Goal: Task Accomplishment & Management: Manage account settings

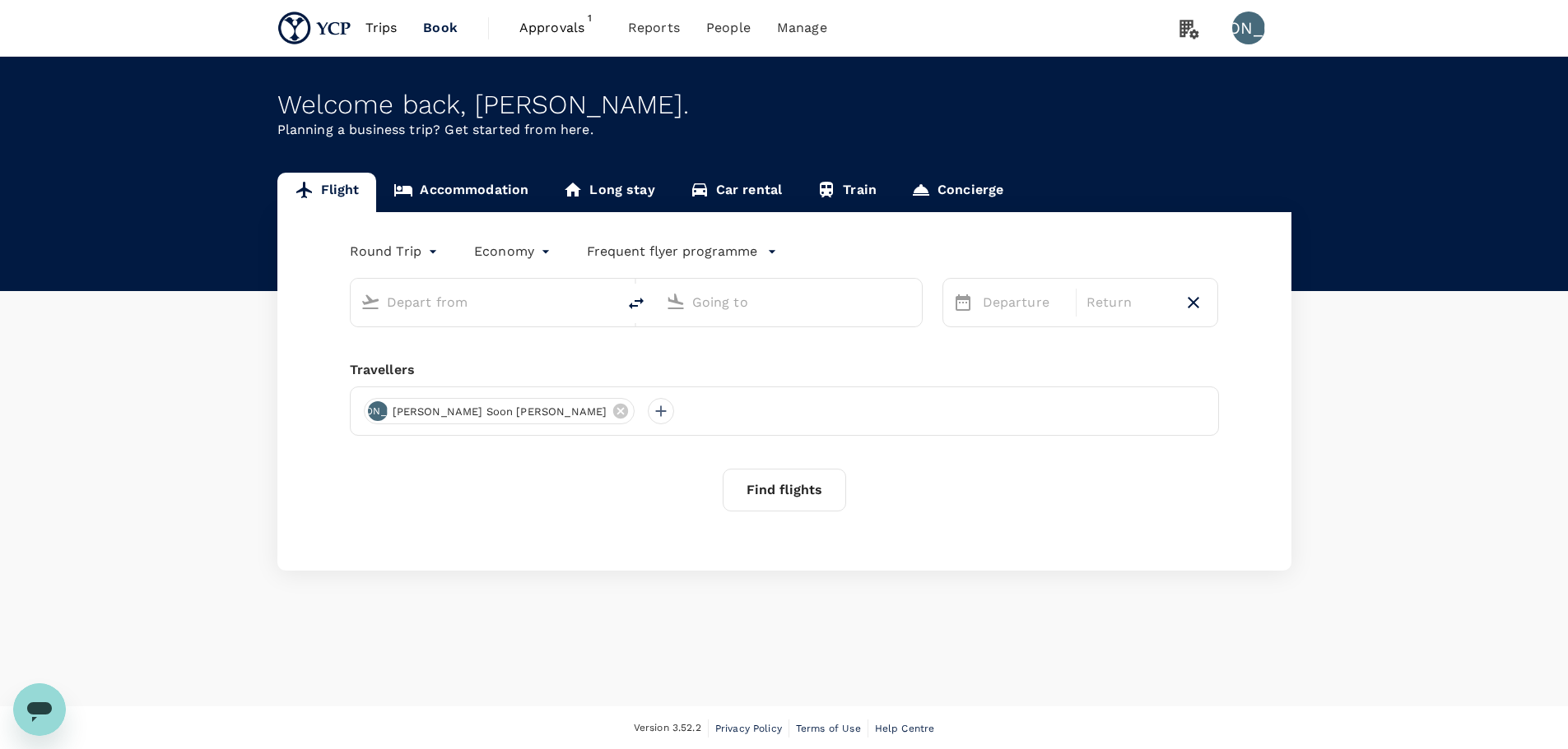
click at [543, 33] on span "Approvals" at bounding box center [560, 28] width 82 height 19
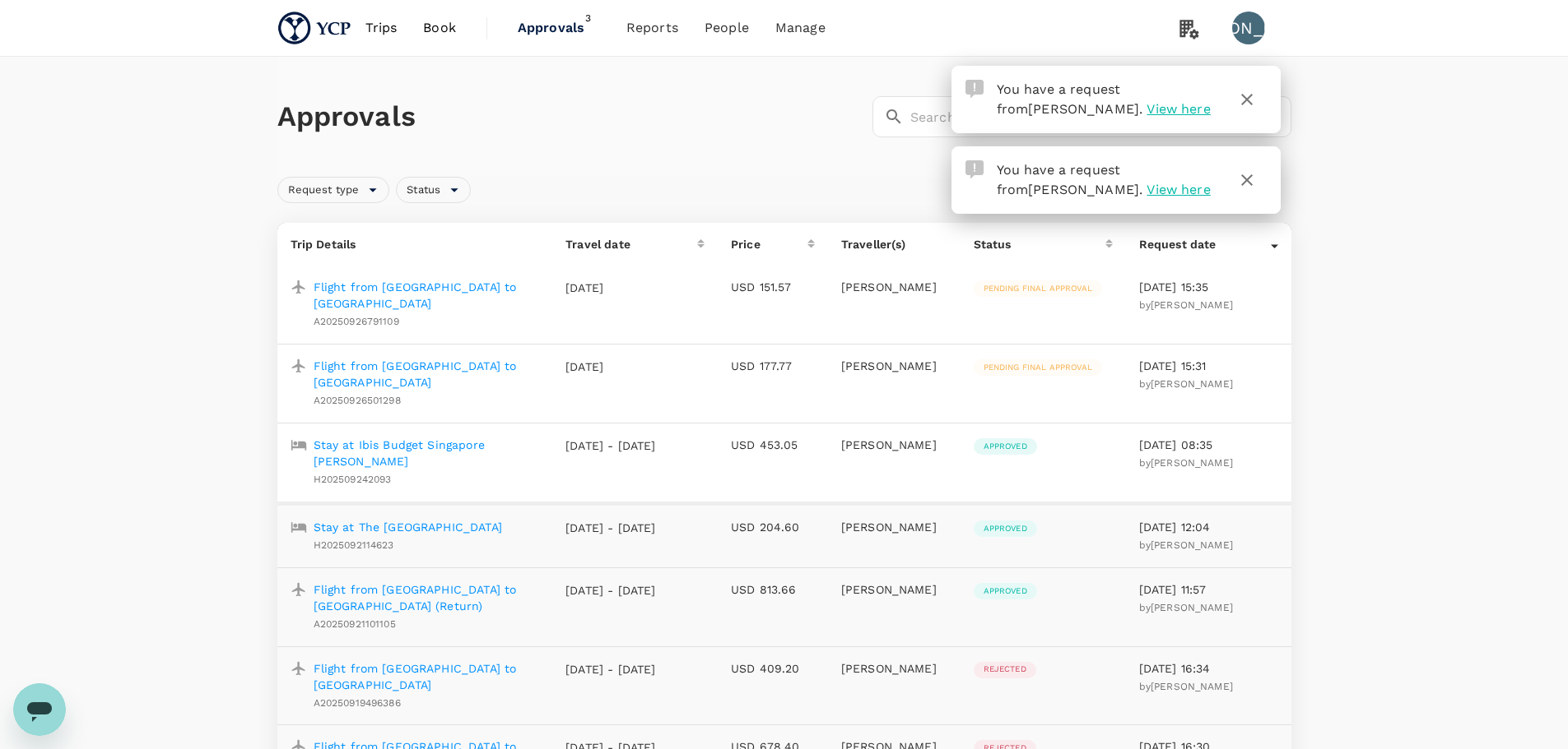
click at [466, 357] on p "Flight from [GEOGRAPHIC_DATA] to [GEOGRAPHIC_DATA]" at bounding box center [427, 374] width 227 height 33
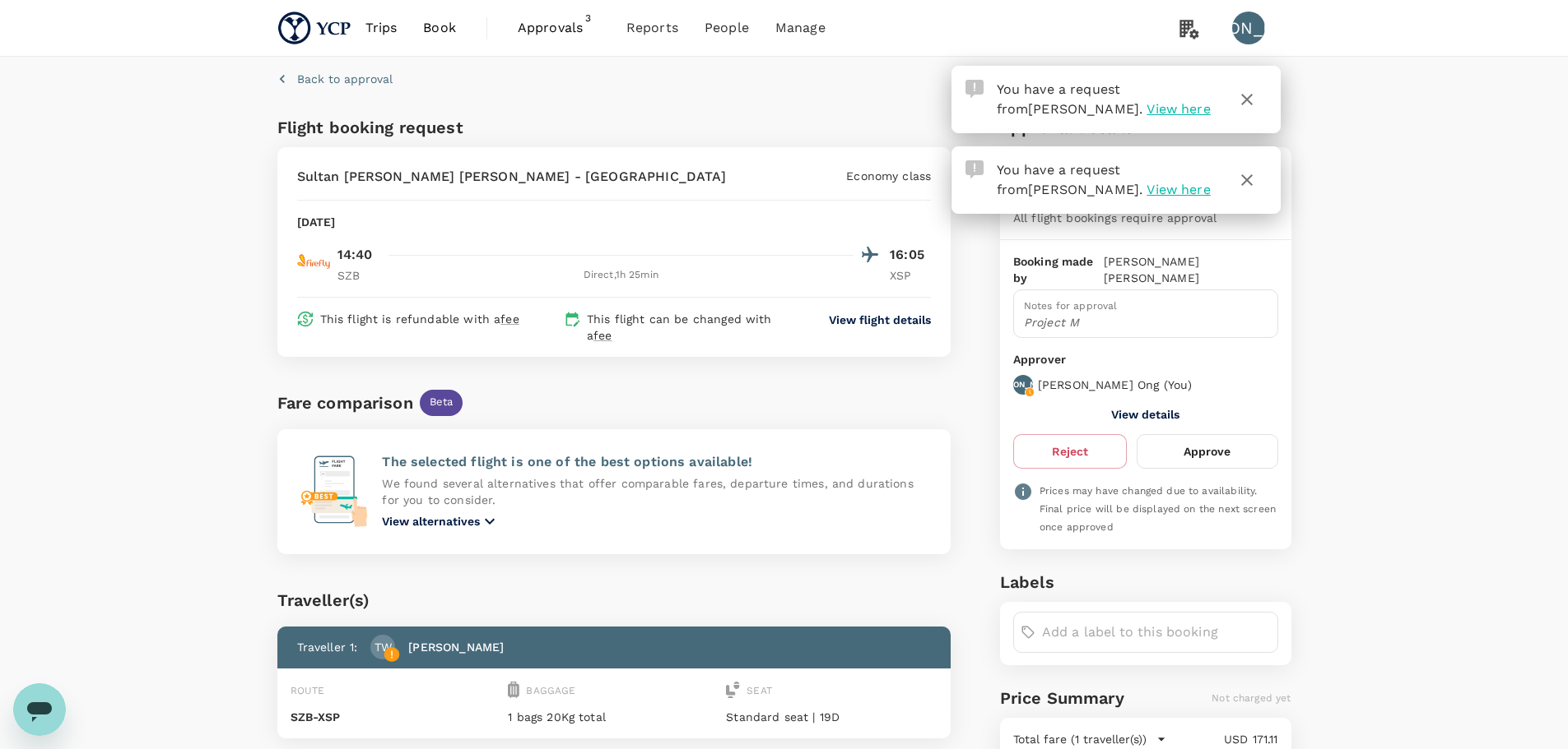
click at [1245, 99] on icon "button" at bounding box center [1246, 99] width 19 height 19
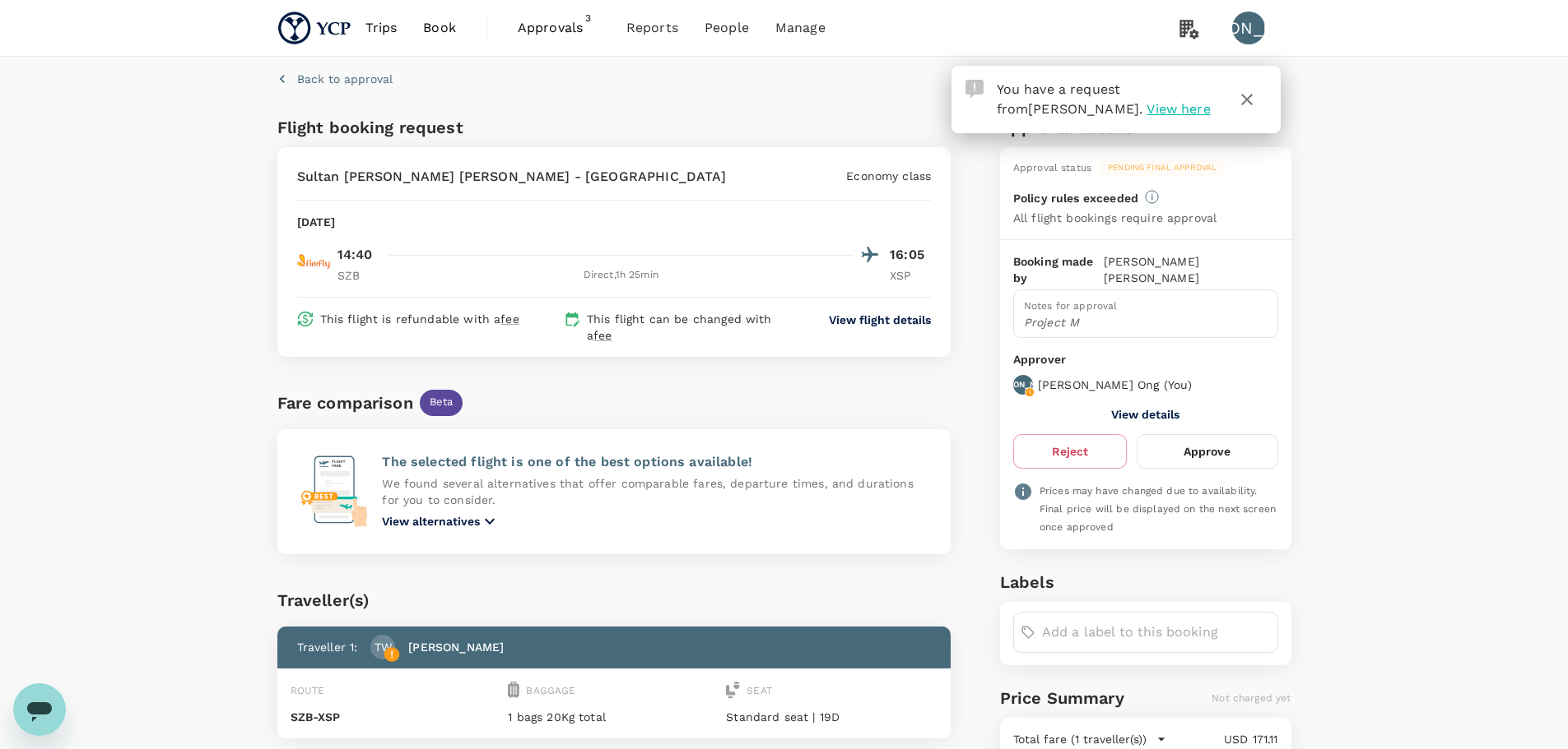
click at [1245, 101] on icon "button" at bounding box center [1246, 99] width 11 height 11
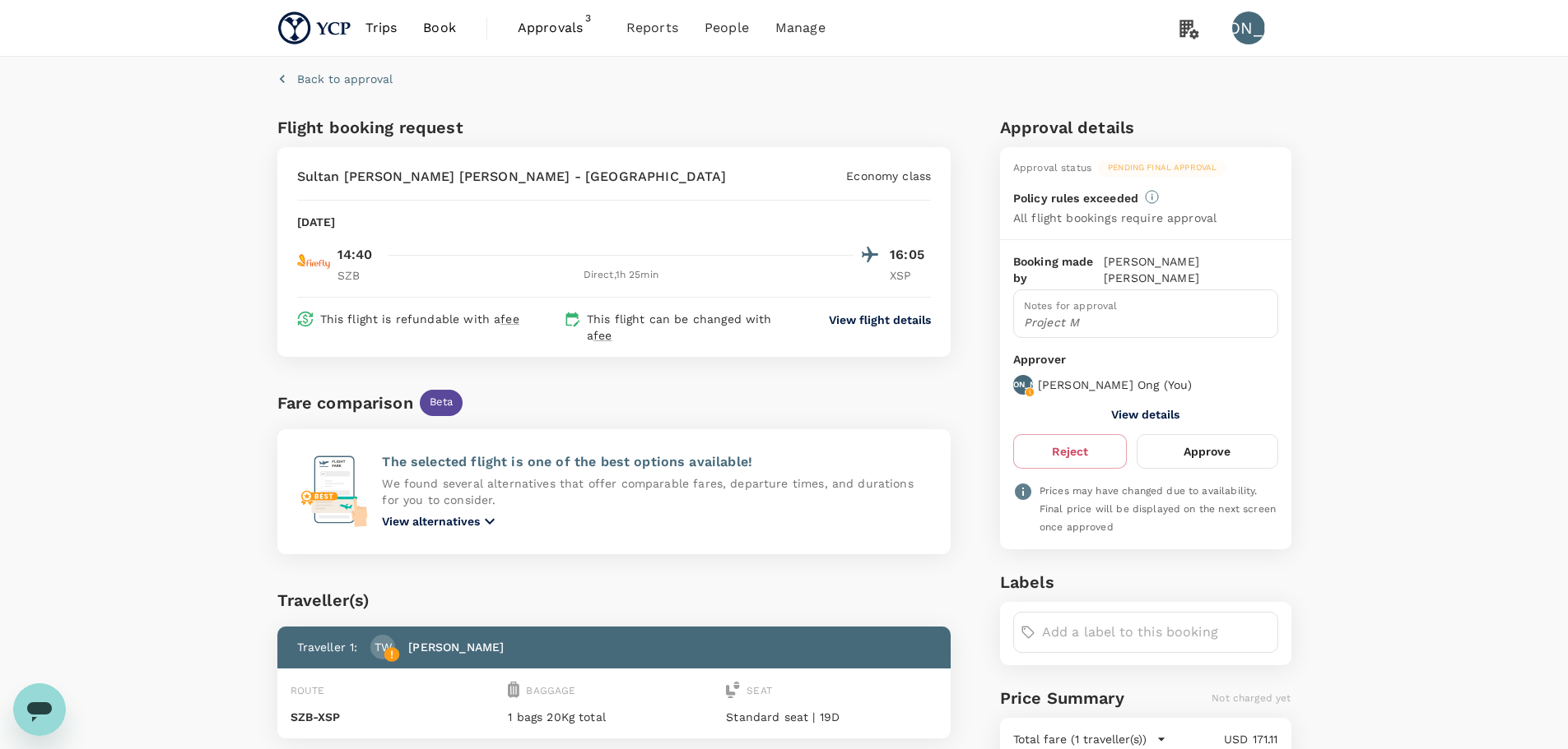
click at [1211, 441] on button "Approve" at bounding box center [1207, 451] width 141 height 34
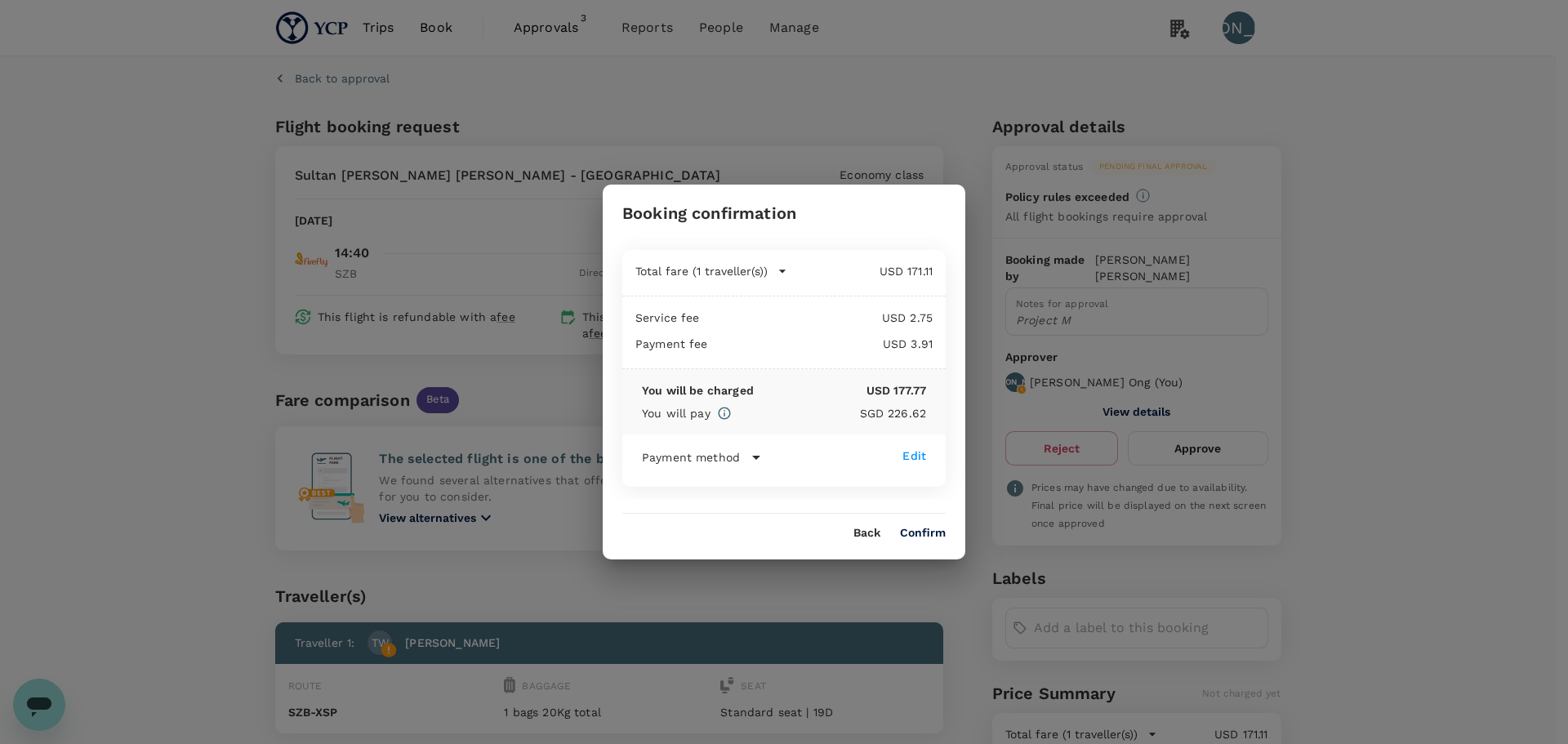
click at [906, 529] on button "Confirm" at bounding box center [923, 534] width 46 height 13
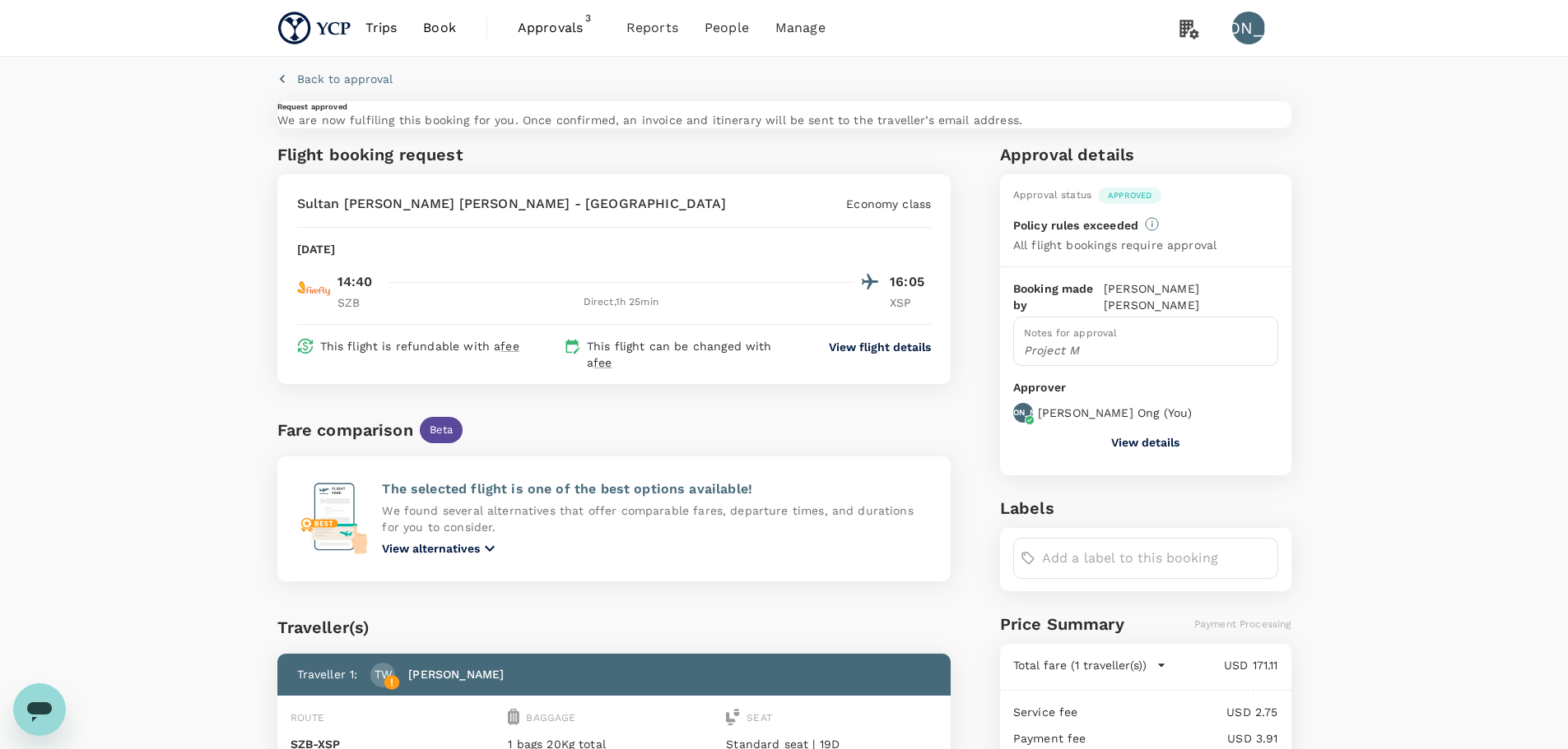
click at [552, 37] on span "Approvals" at bounding box center [559, 28] width 82 height 19
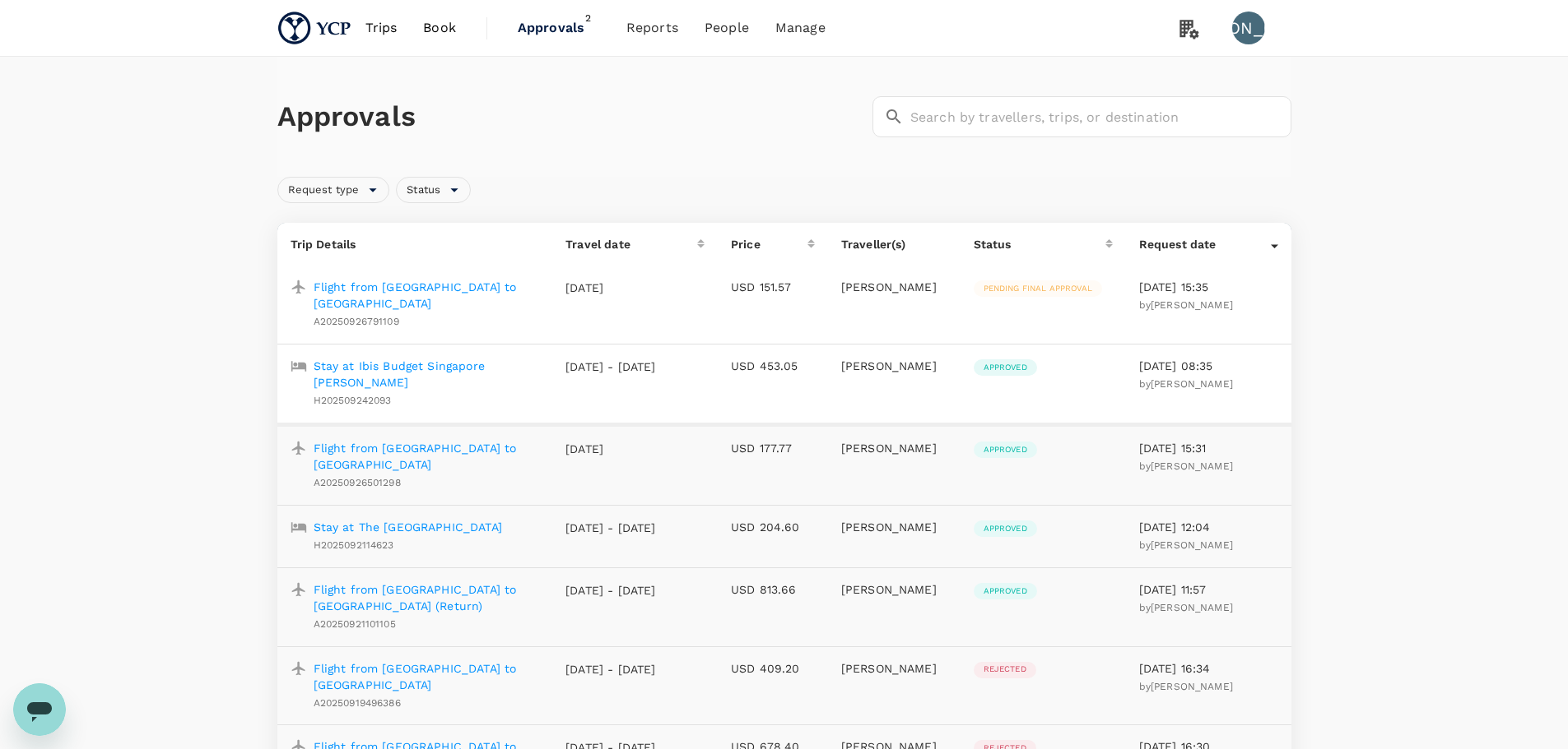
click at [497, 293] on p "Flight from [GEOGRAPHIC_DATA] to [GEOGRAPHIC_DATA]" at bounding box center [427, 296] width 227 height 33
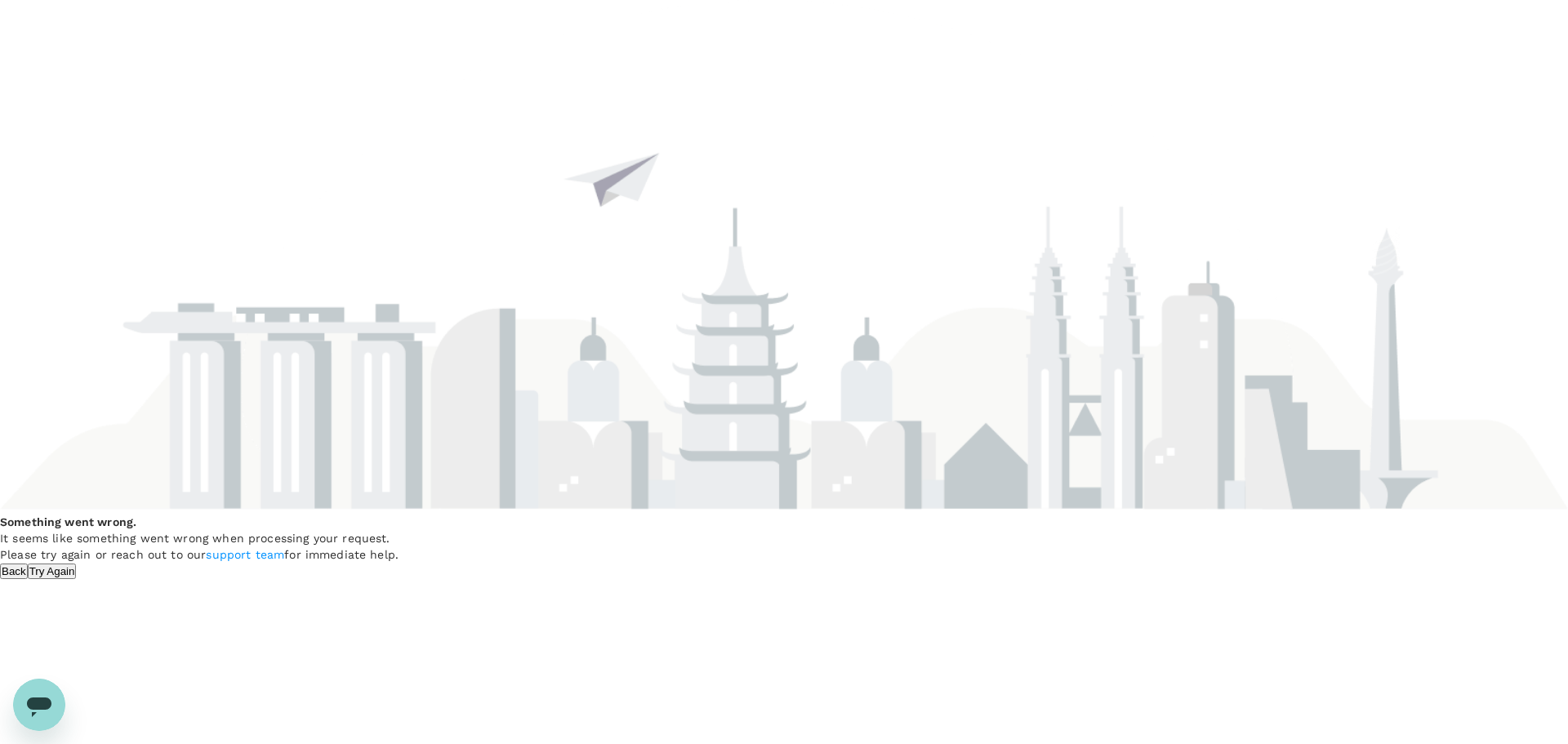
click at [77, 564] on button "Try Again" at bounding box center [52, 571] width 49 height 16
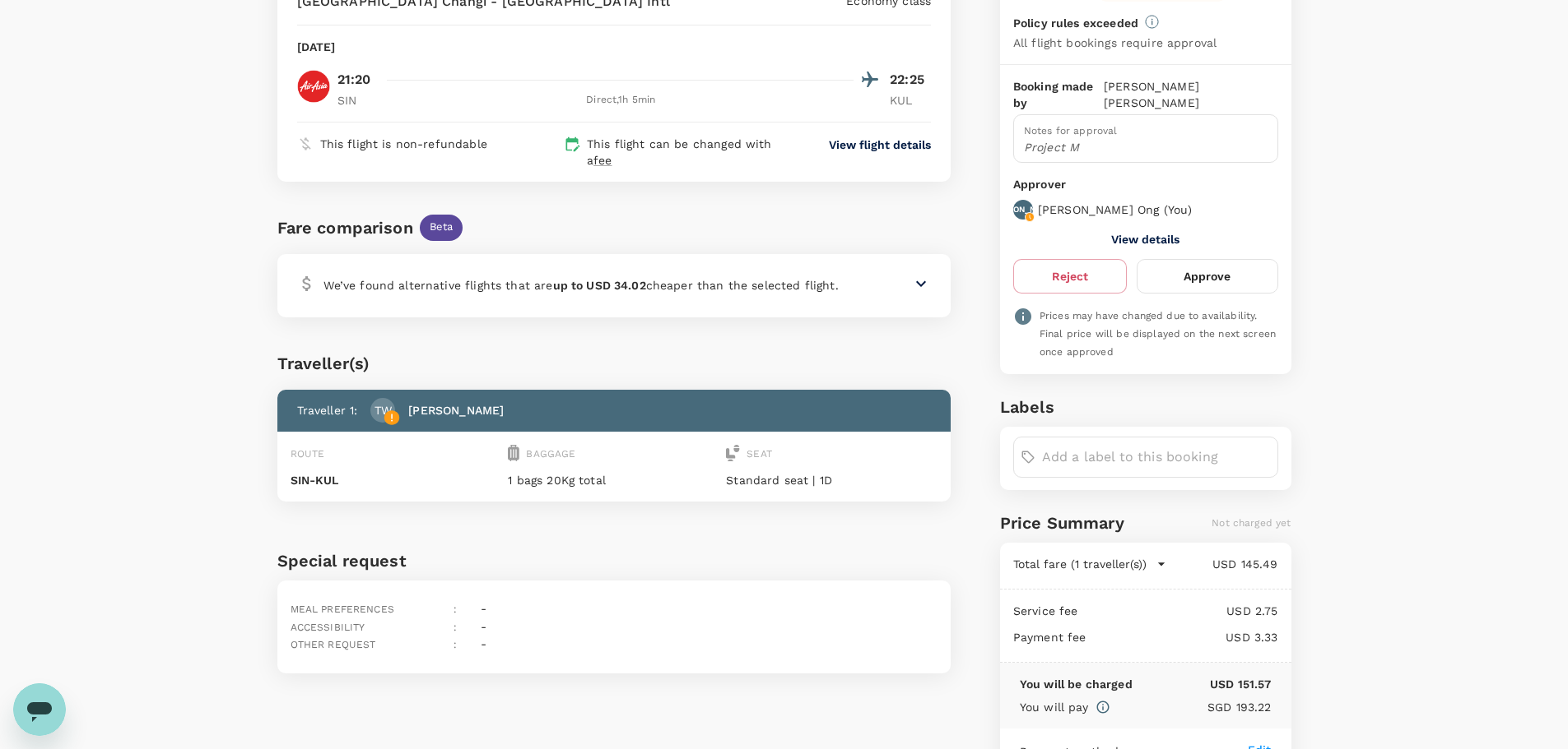
scroll to position [82, 0]
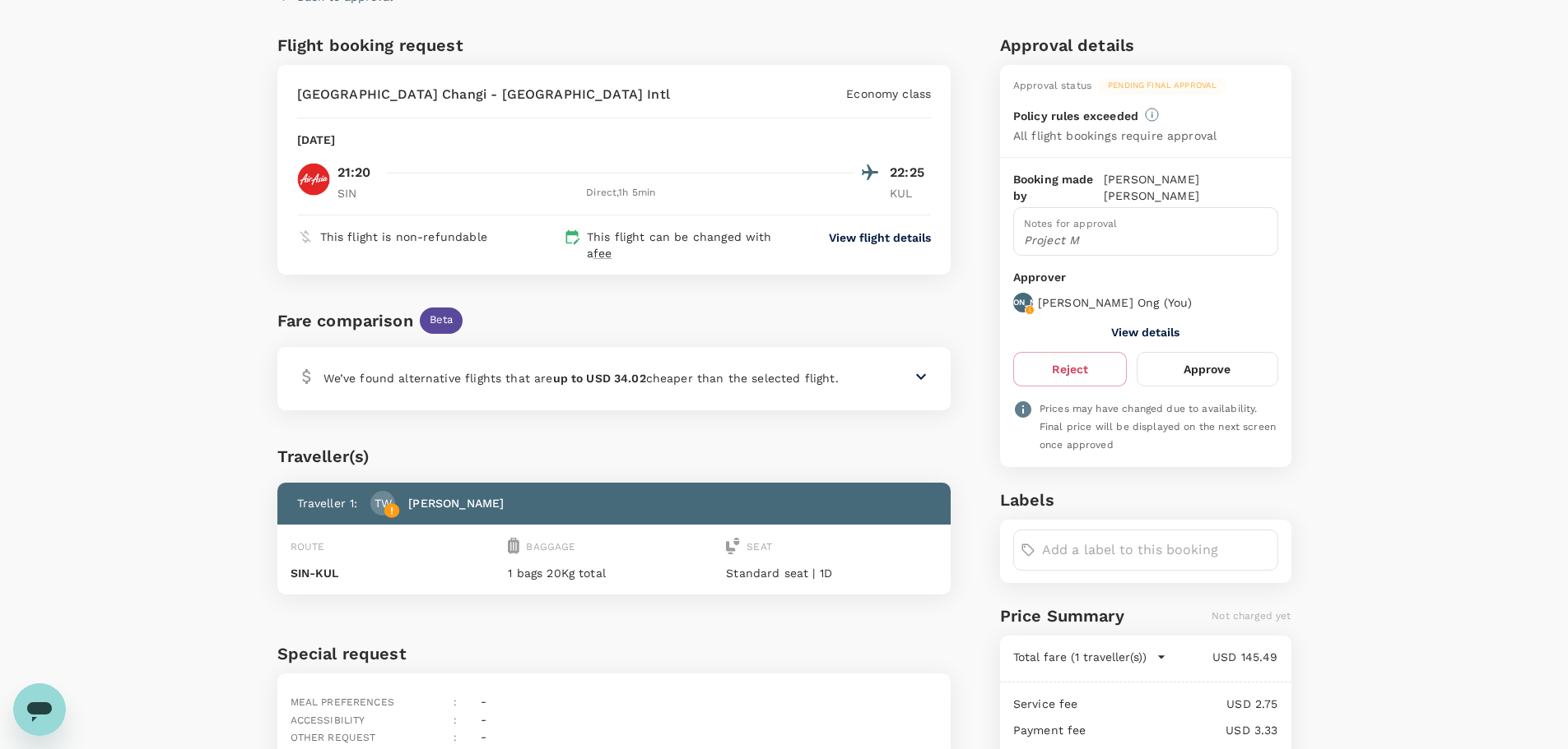
click at [1194, 352] on button "Approve" at bounding box center [1207, 369] width 141 height 34
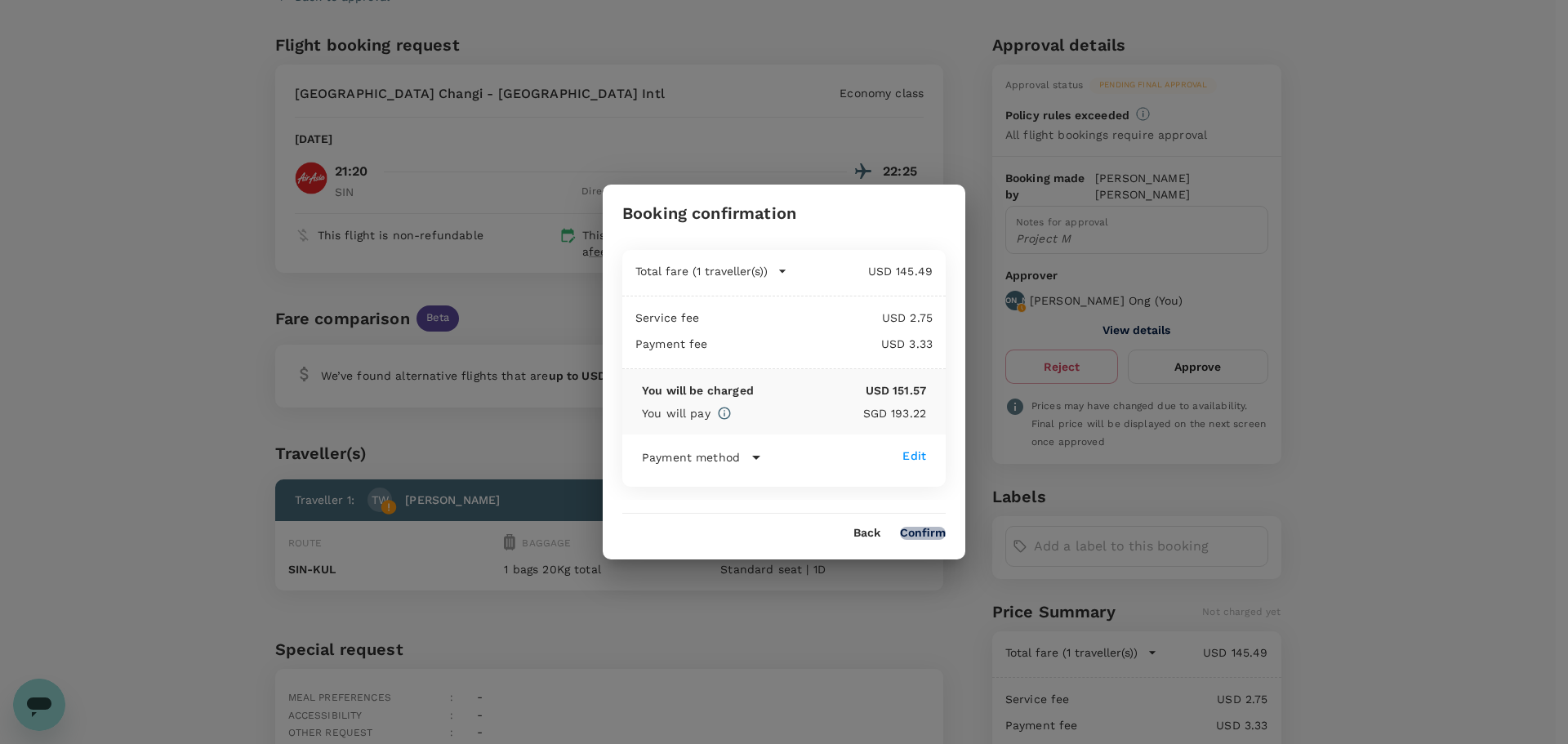
click at [929, 527] on button "Confirm" at bounding box center [923, 534] width 46 height 13
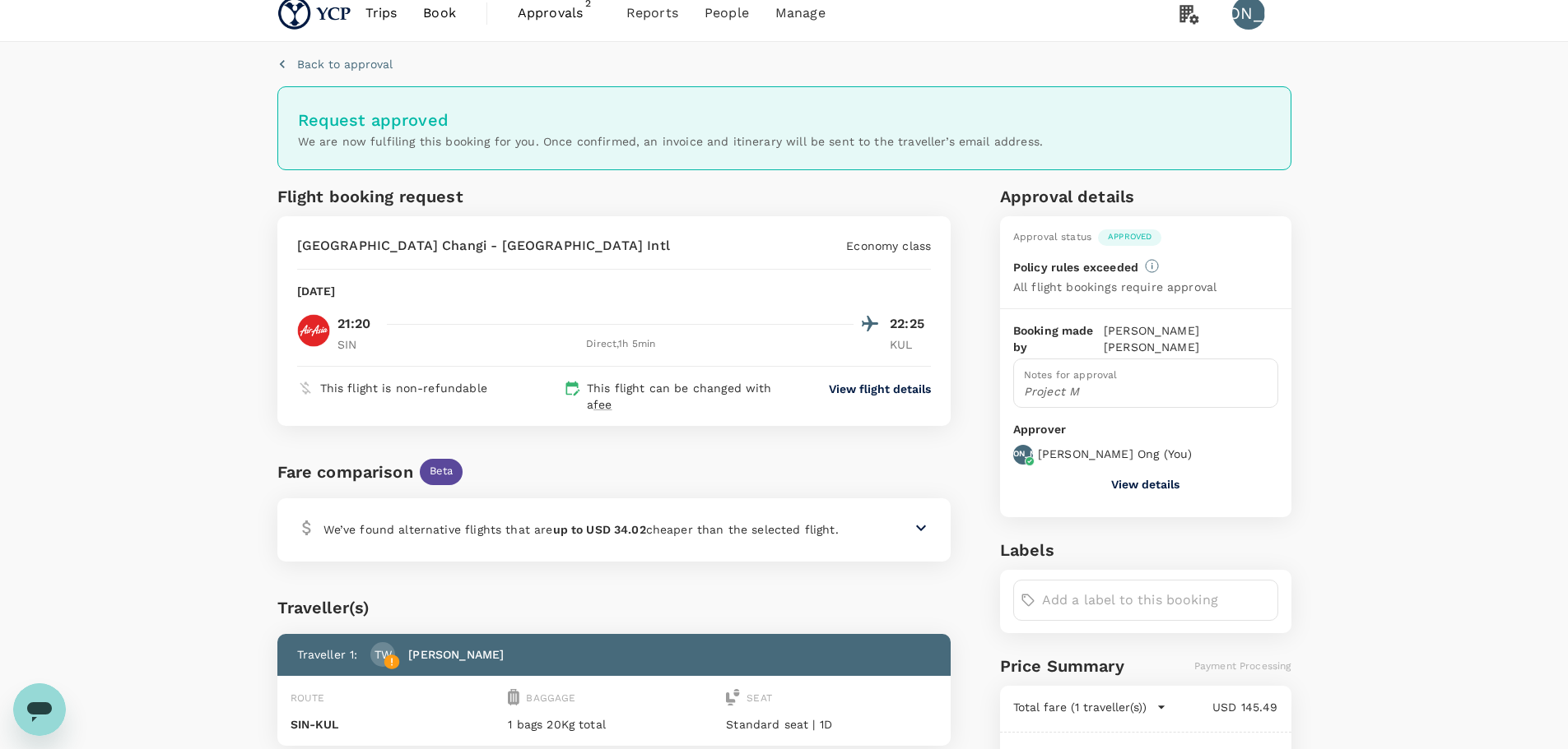
scroll to position [0, 0]
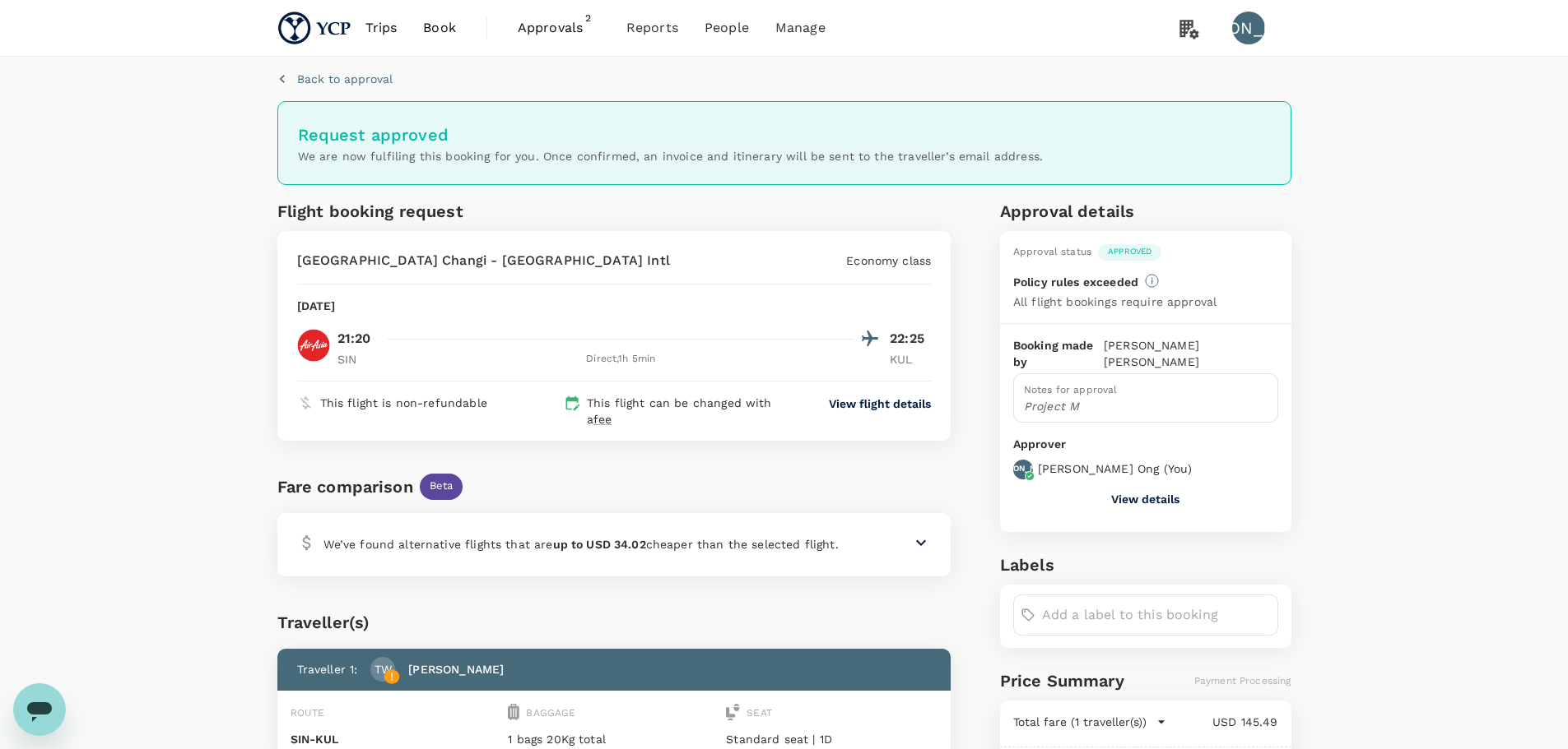
click at [563, 41] on span "Approvals 2" at bounding box center [559, 28] width 82 height 27
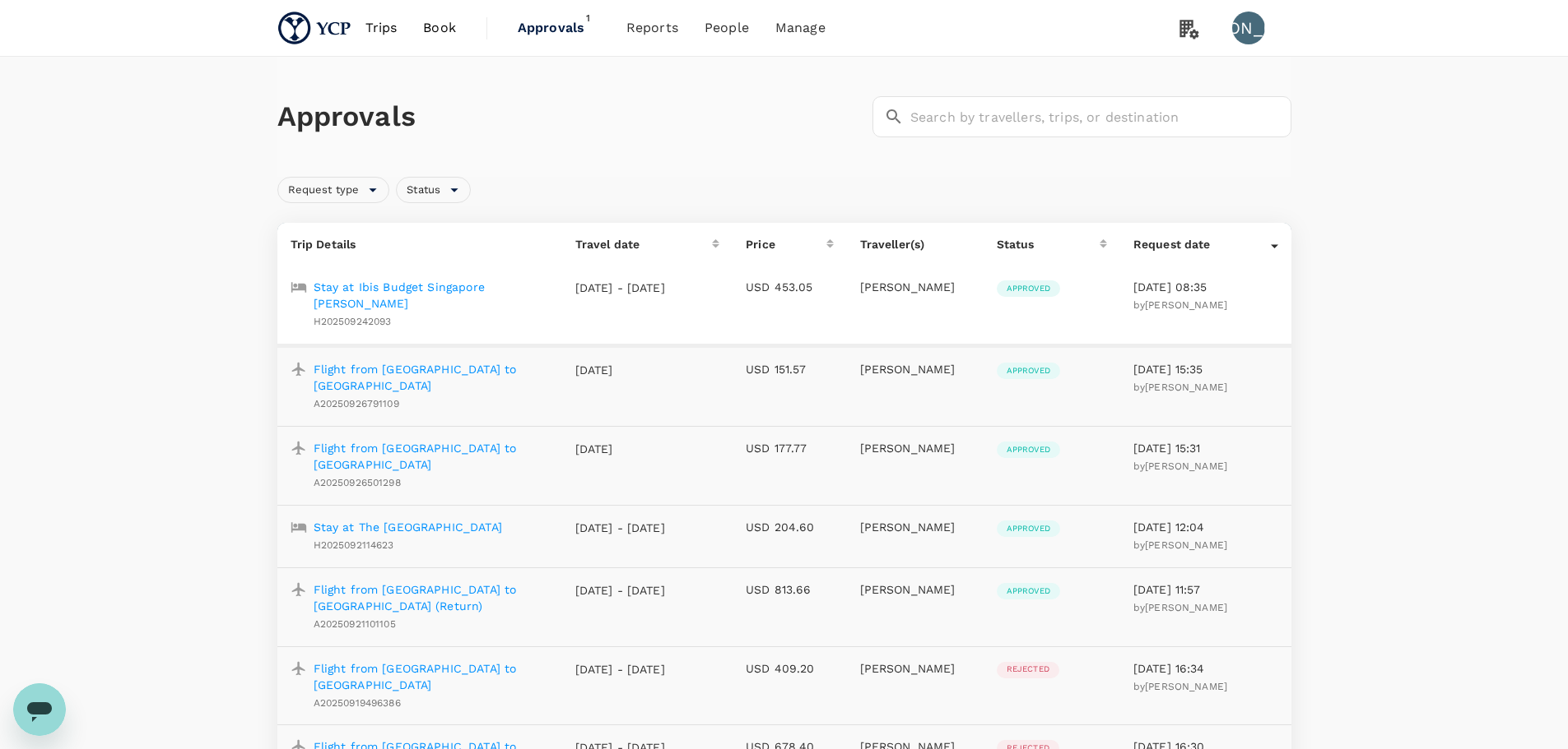
click at [548, 29] on span "Approvals" at bounding box center [559, 28] width 82 height 19
click at [713, 30] on span "People" at bounding box center [726, 28] width 44 height 19
click at [662, 30] on span "Reports" at bounding box center [652, 28] width 52 height 19
click at [663, 126] on span "Transactions" at bounding box center [645, 129] width 84 height 19
